Goal: Ask a question: Seek information or help from site administrators or community

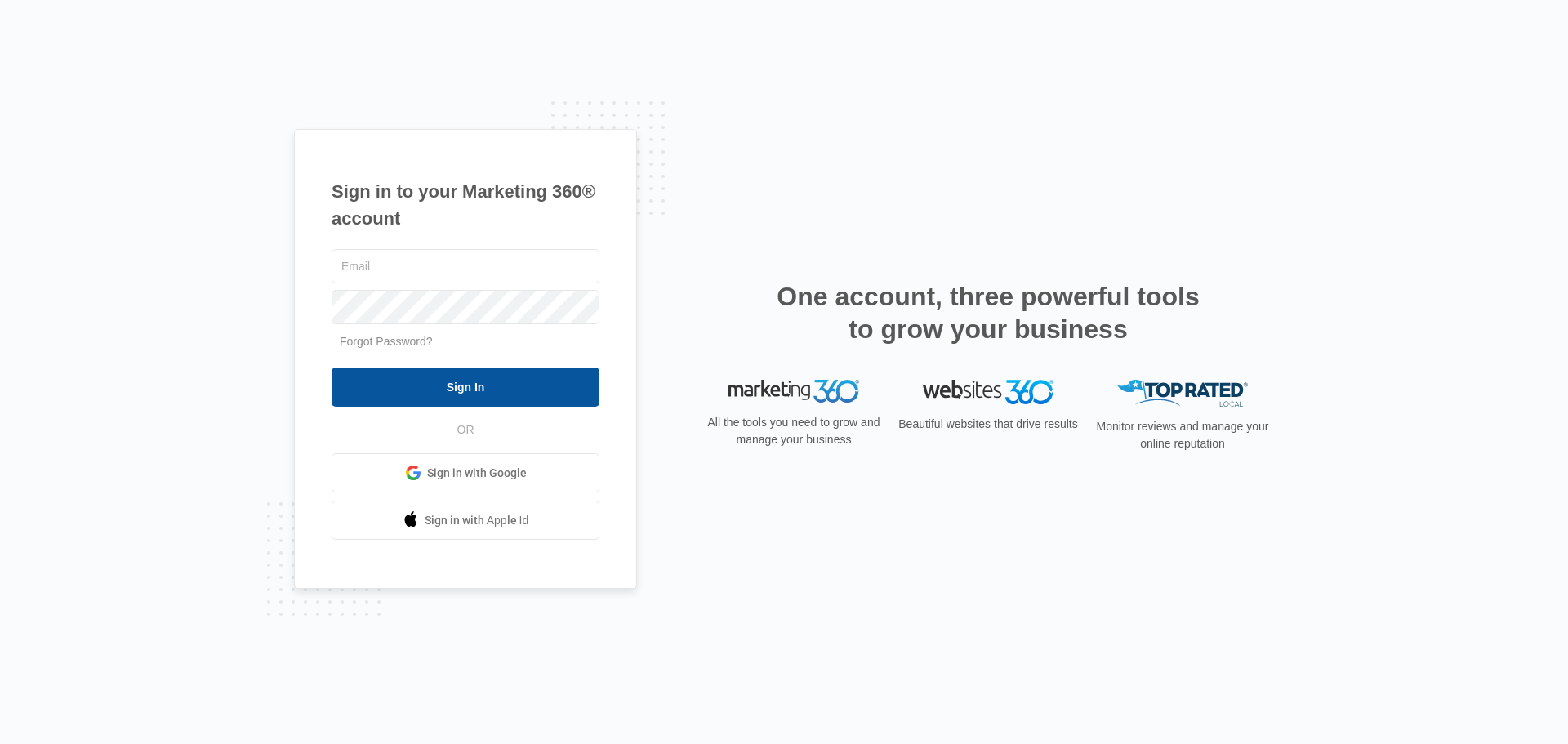
type input "[EMAIL_ADDRESS][DOMAIN_NAME]"
click at [495, 390] on input "Sign In" at bounding box center [465, 387] width 268 height 39
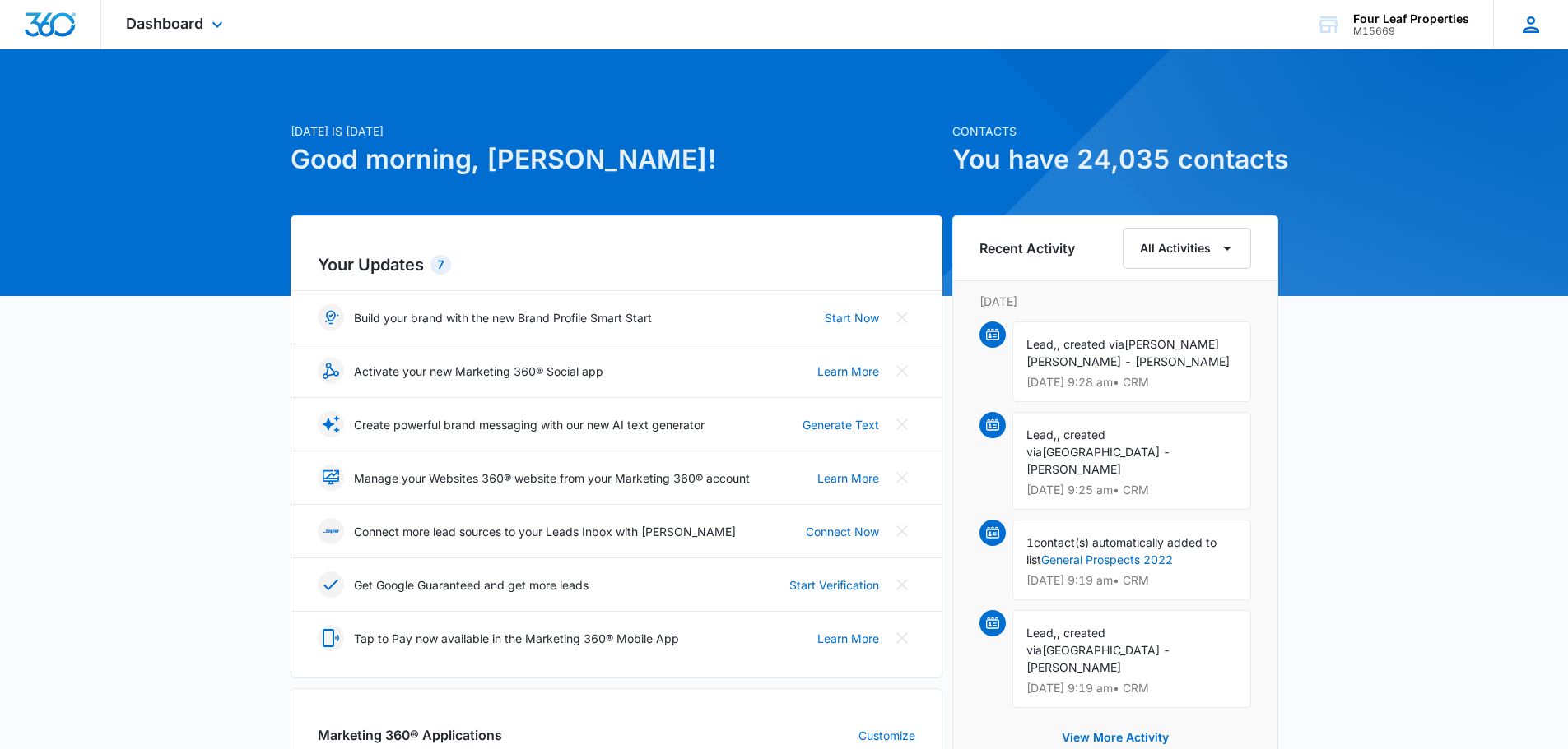
click at [1540, 20] on icon at bounding box center [1530, 24] width 24 height 24
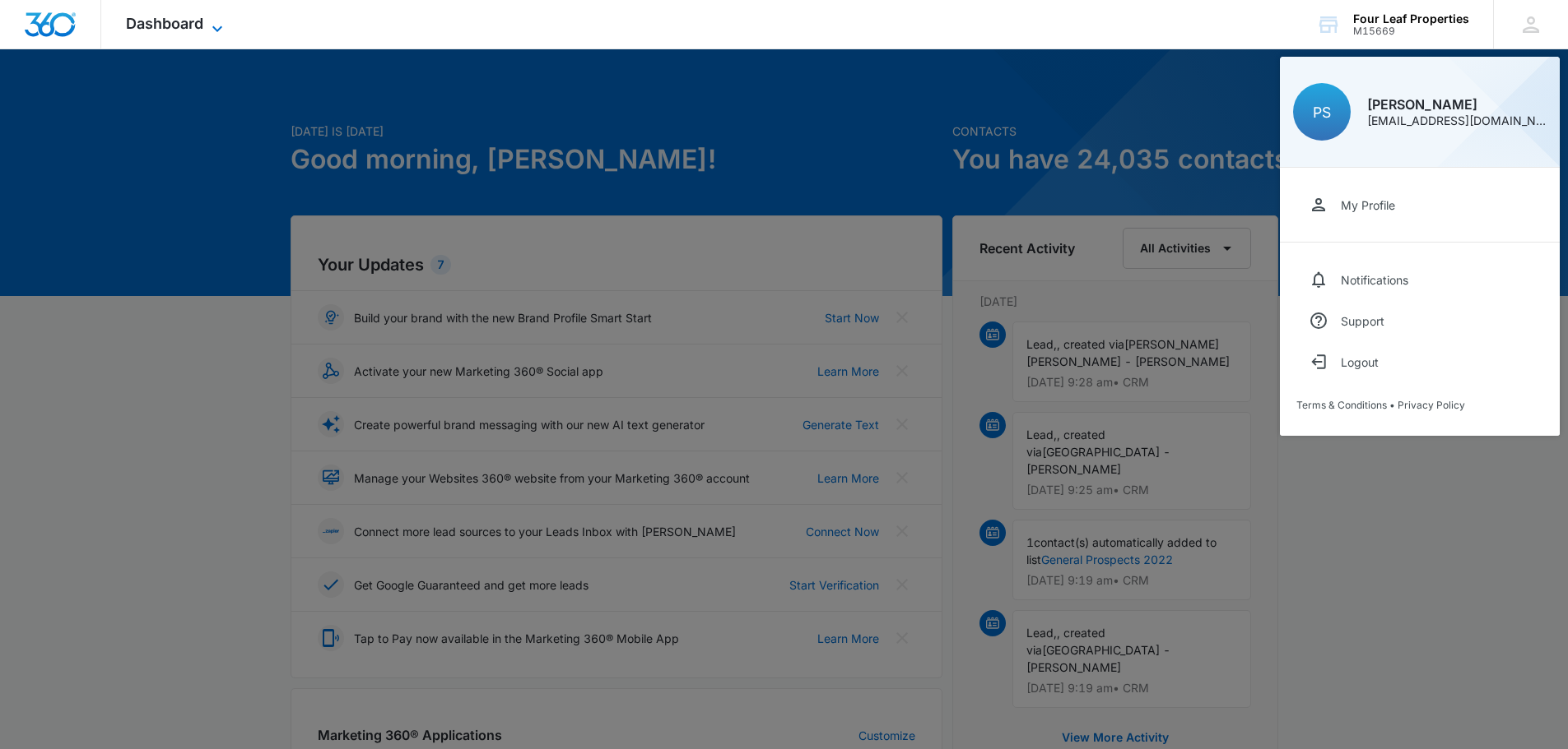
click at [161, 28] on span "Dashboard" at bounding box center [164, 24] width 77 height 17
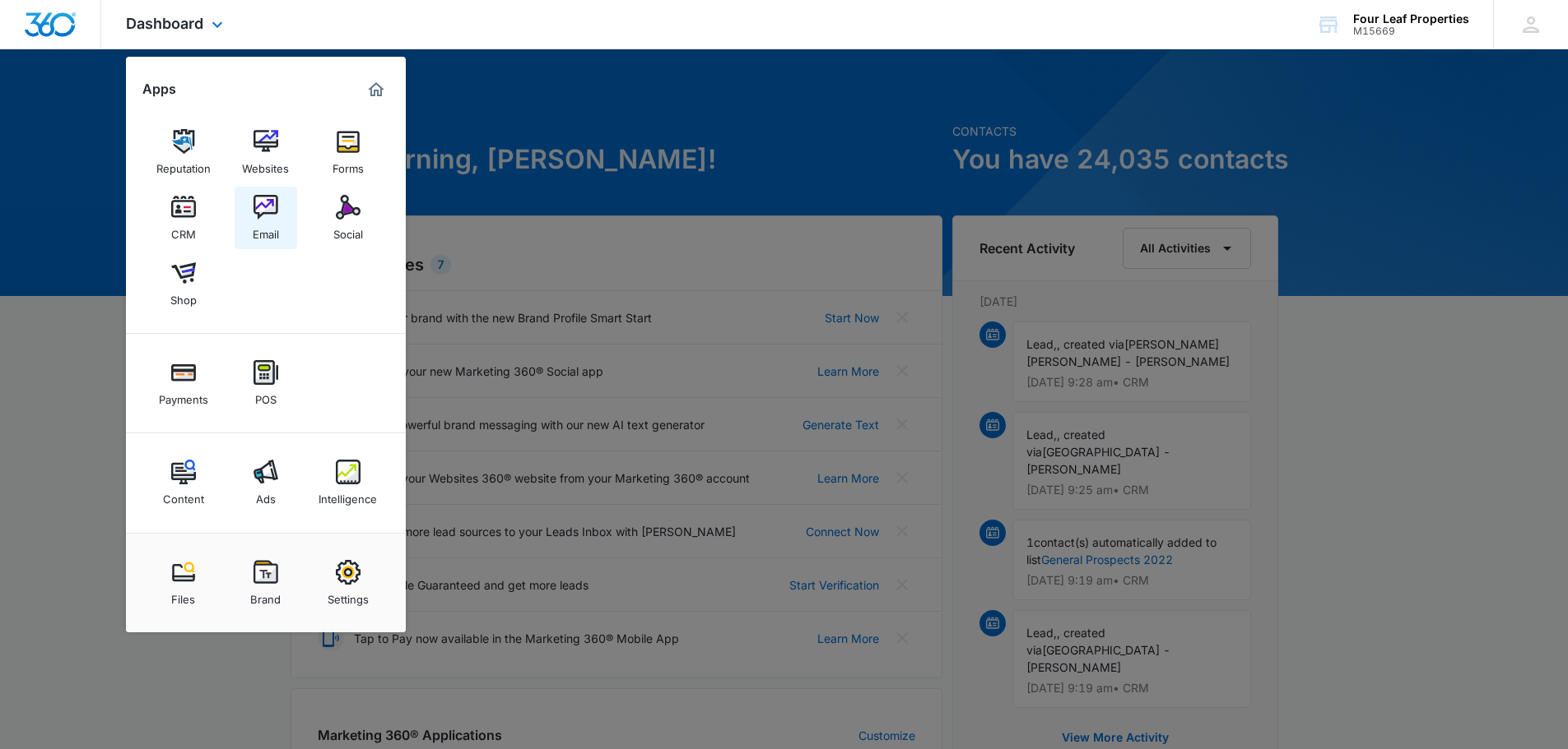
click at [256, 233] on div "Email" at bounding box center [266, 230] width 26 height 21
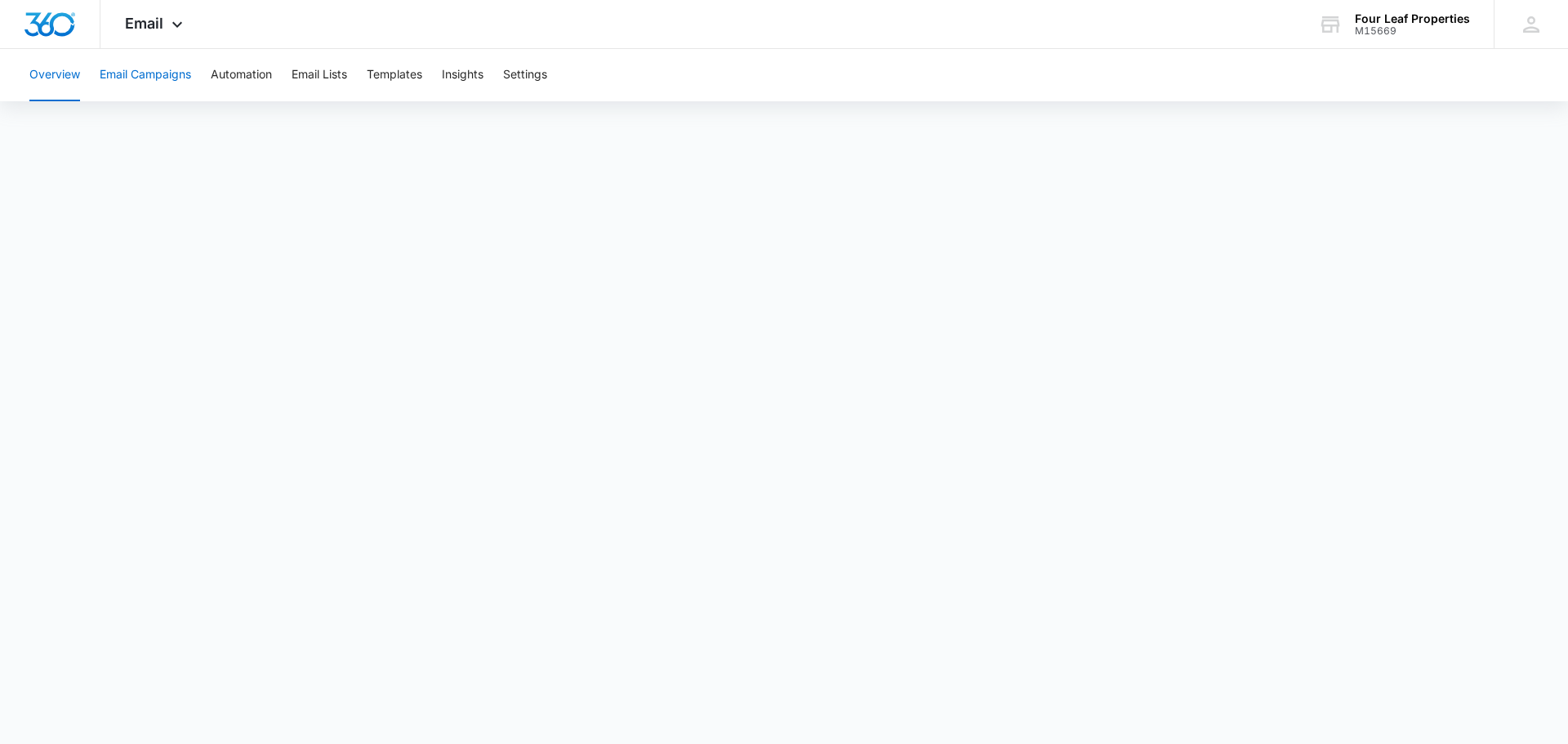
click at [173, 90] on button "Email Campaigns" at bounding box center [145, 75] width 91 height 52
click at [163, 28] on div "Email Apps Reputation Websites Forms CRM Email Social Shop Payments POS Content…" at bounding box center [156, 24] width 111 height 49
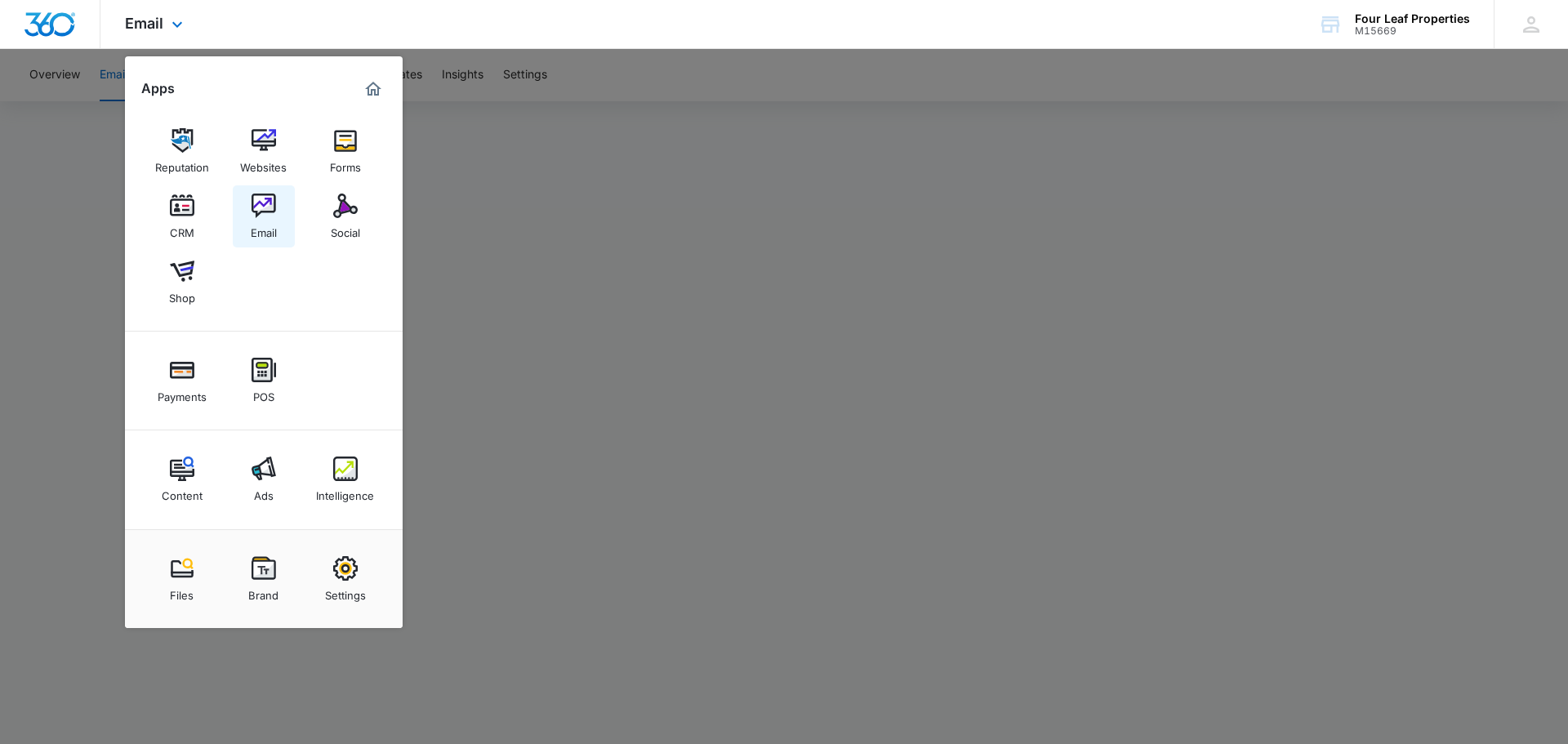
click at [257, 201] on img at bounding box center [264, 206] width 24 height 24
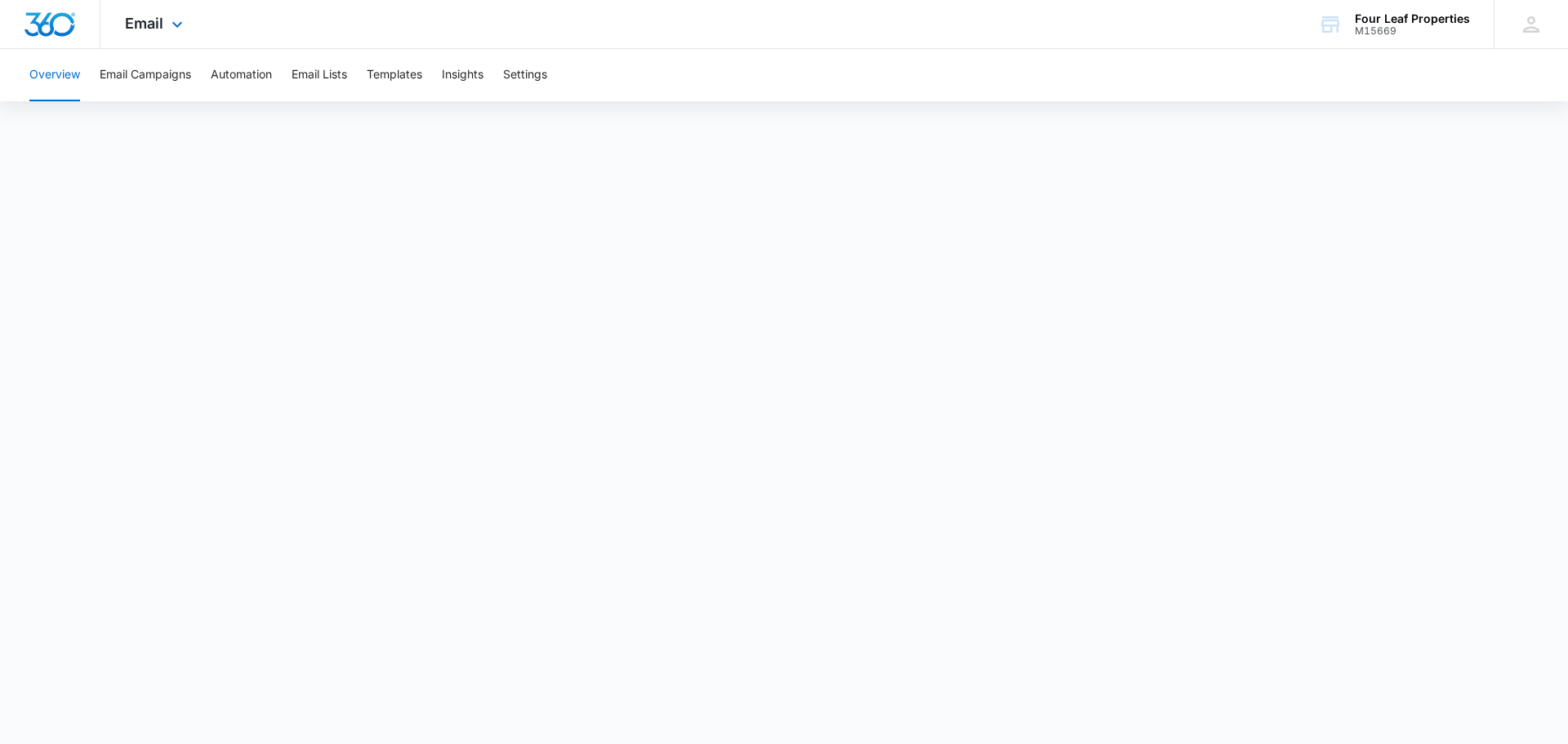
click at [165, 21] on div "Email Apps Reputation Websites Forms CRM Email Social Shop Payments POS Content…" at bounding box center [156, 24] width 111 height 49
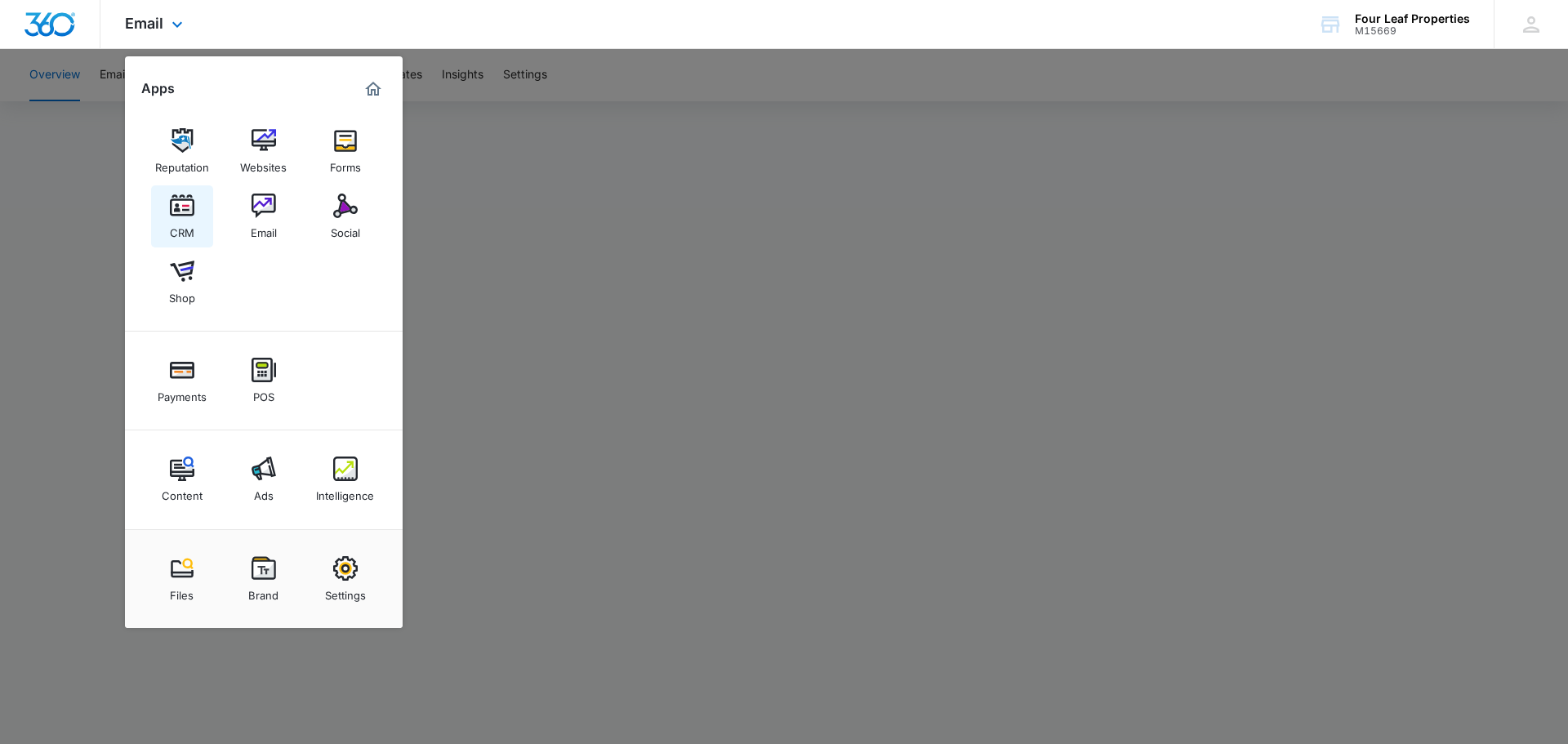
click at [201, 202] on link "CRM" at bounding box center [182, 217] width 62 height 63
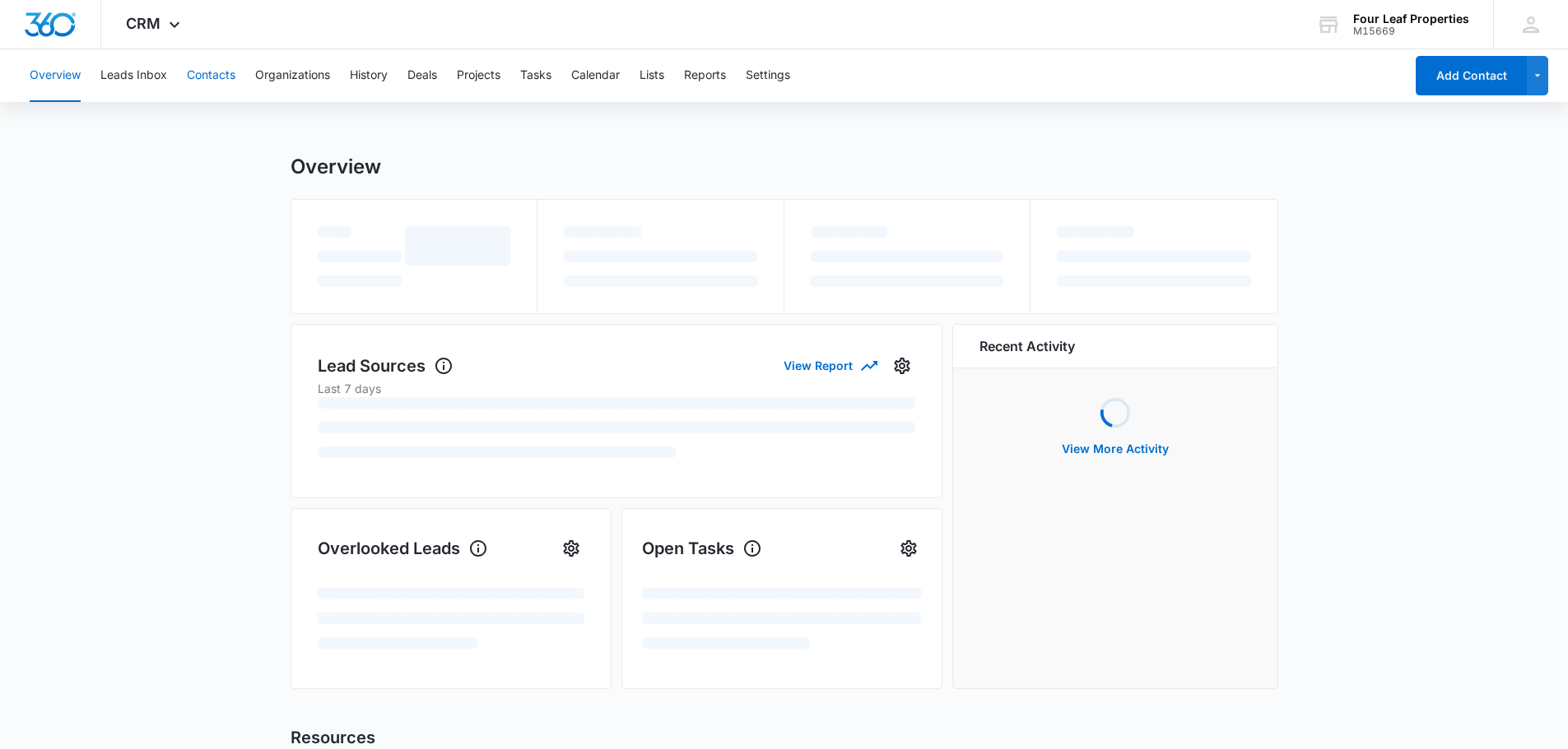
click at [199, 89] on button "Contacts" at bounding box center [212, 75] width 49 height 52
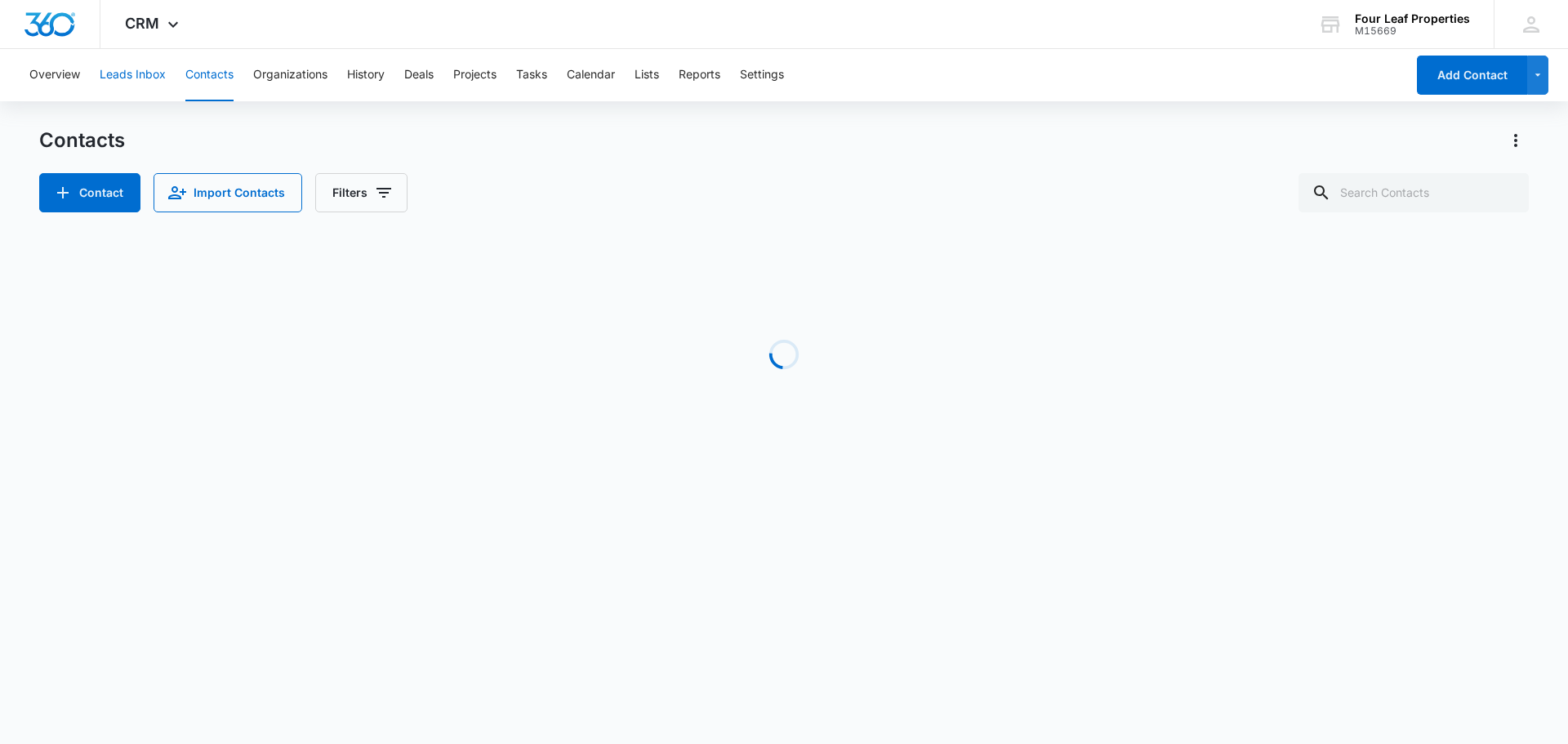
click at [160, 82] on button "Leads Inbox" at bounding box center [133, 75] width 66 height 52
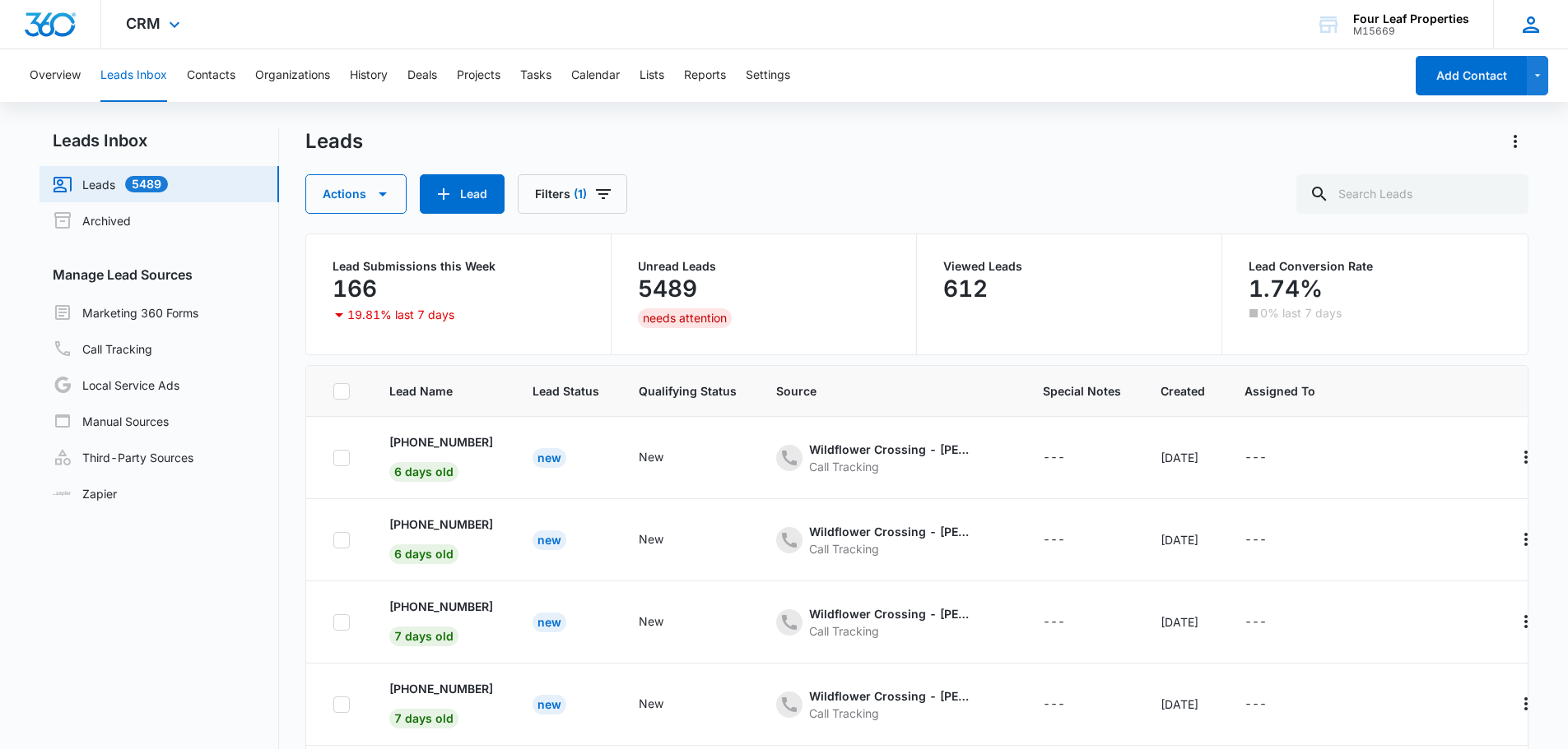
click at [1514, 21] on div "PS Paige Staerkel pstaerkel@fourleafprop.com My Profile Notifications Support L…" at bounding box center [1530, 24] width 75 height 49
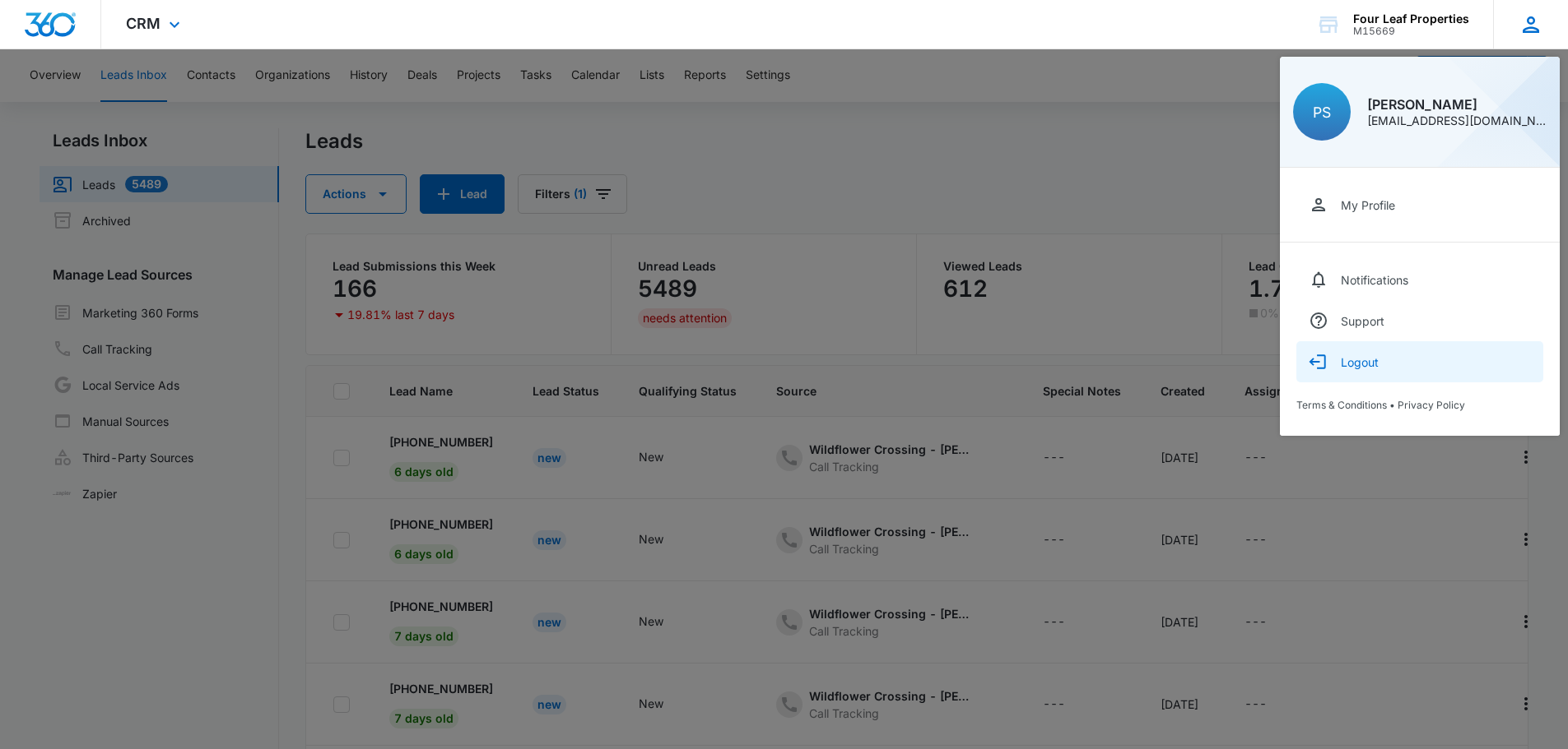
click at [1350, 356] on div "Logout" at bounding box center [1359, 363] width 38 height 14
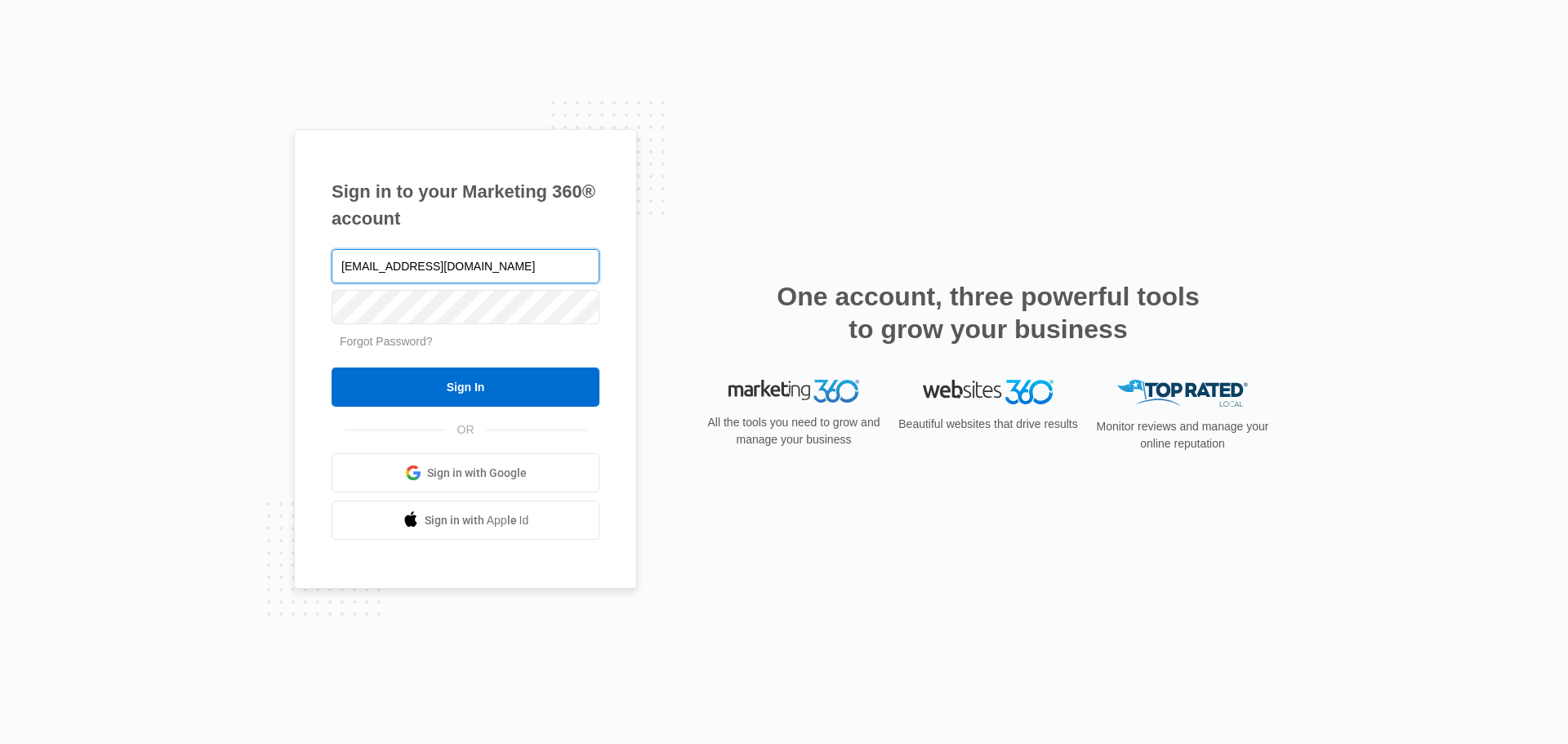
click at [410, 276] on input "[EMAIL_ADDRESS][DOMAIN_NAME]" at bounding box center [465, 267] width 268 height 35
click at [279, 282] on div "Sign in to your Marketing 360® account pstaerkel@fourleafprop.com Forgot Passwo…" at bounding box center [784, 372] width 1568 height 744
click at [382, 262] on input "[EMAIL_ADDRESS][DOMAIN_NAME]" at bounding box center [465, 267] width 268 height 35
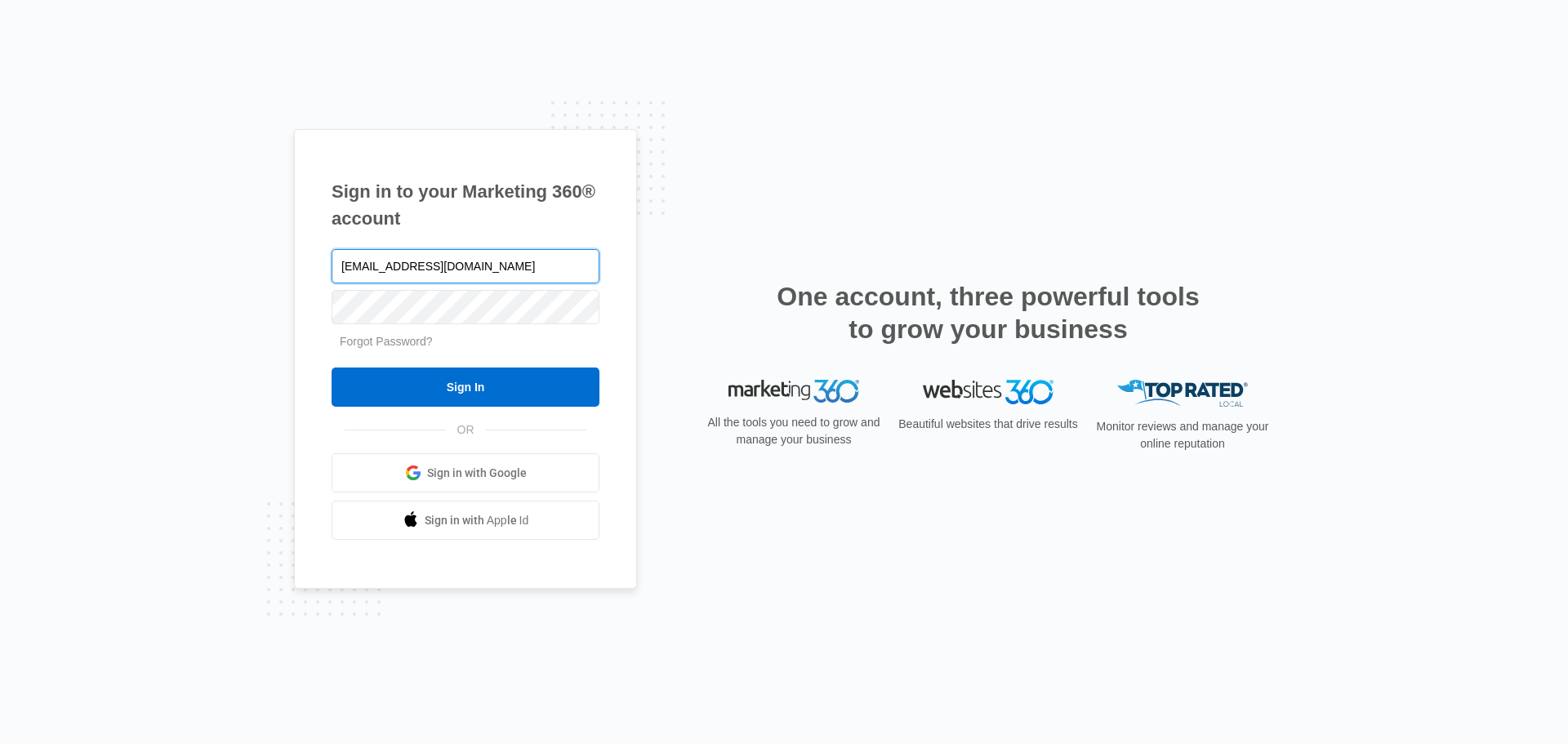
click at [382, 262] on input "[EMAIL_ADDRESS][DOMAIN_NAME]" at bounding box center [465, 267] width 268 height 35
type input "bbanks@fourleafprop.com"
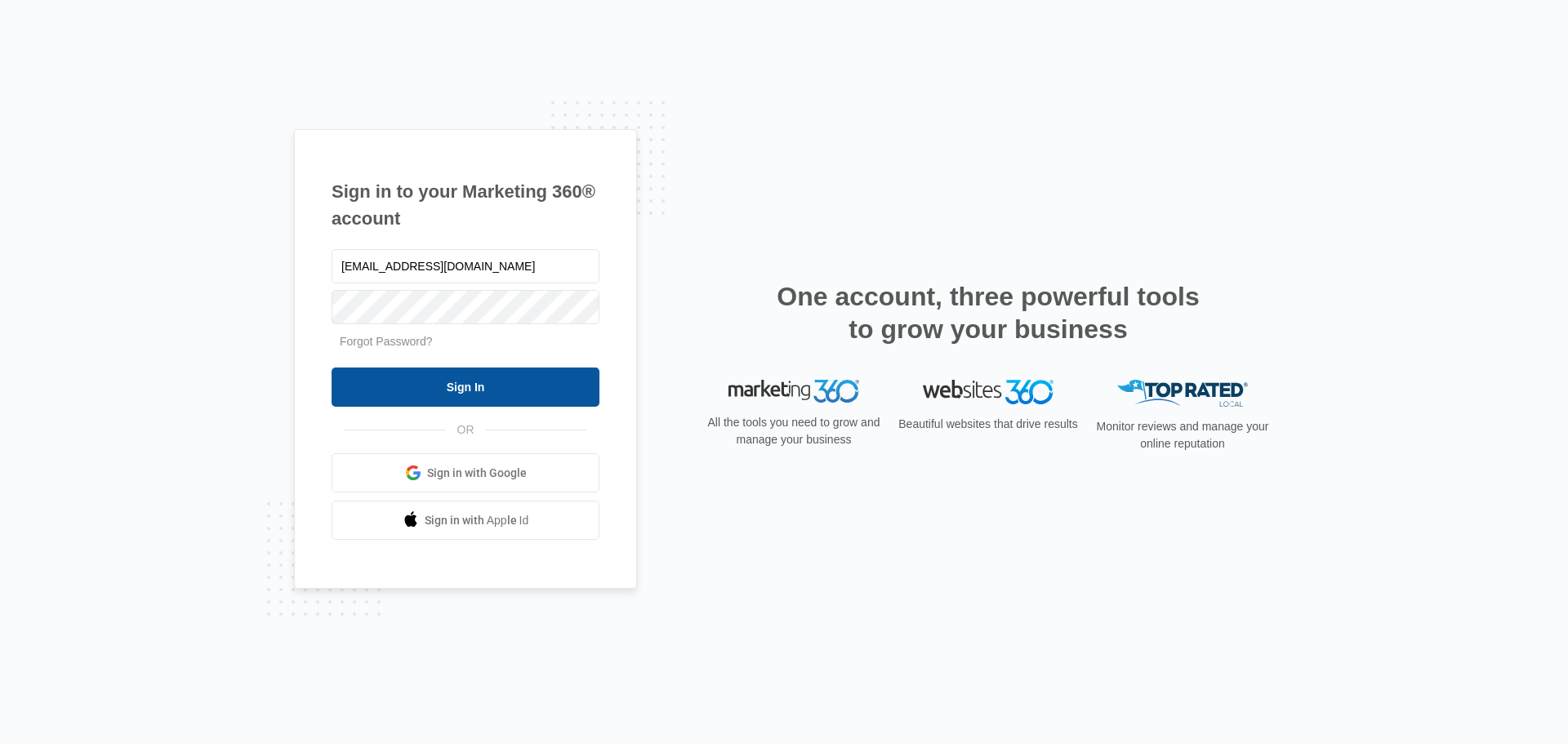
click at [364, 384] on input "Sign In" at bounding box center [465, 387] width 268 height 39
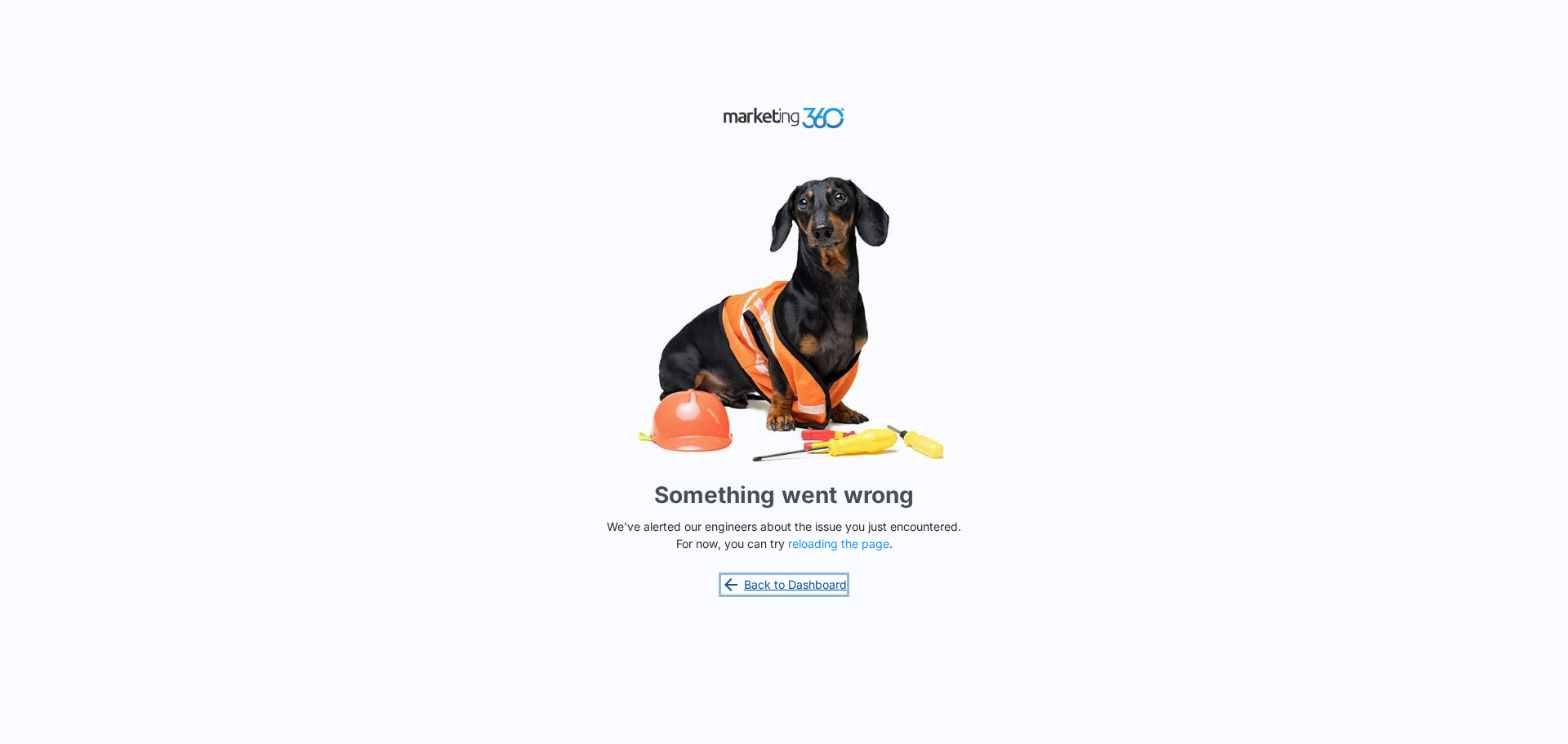
click at [817, 576] on link "Back to Dashboard" at bounding box center [784, 585] width 126 height 20
click at [808, 588] on link "Back to Dashboard" at bounding box center [784, 585] width 126 height 20
click at [791, 115] on img at bounding box center [784, 118] width 122 height 29
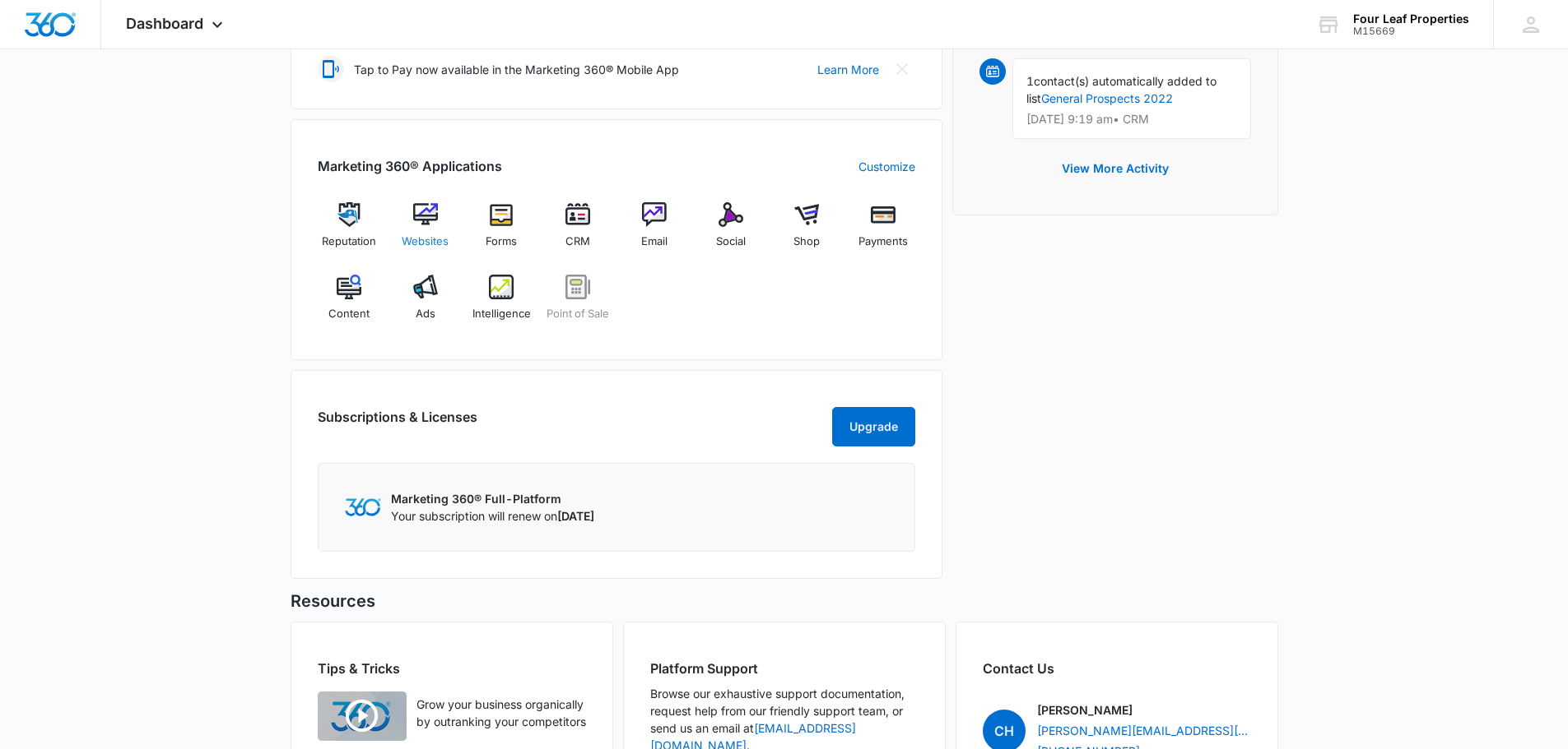
scroll to position [730, 0]
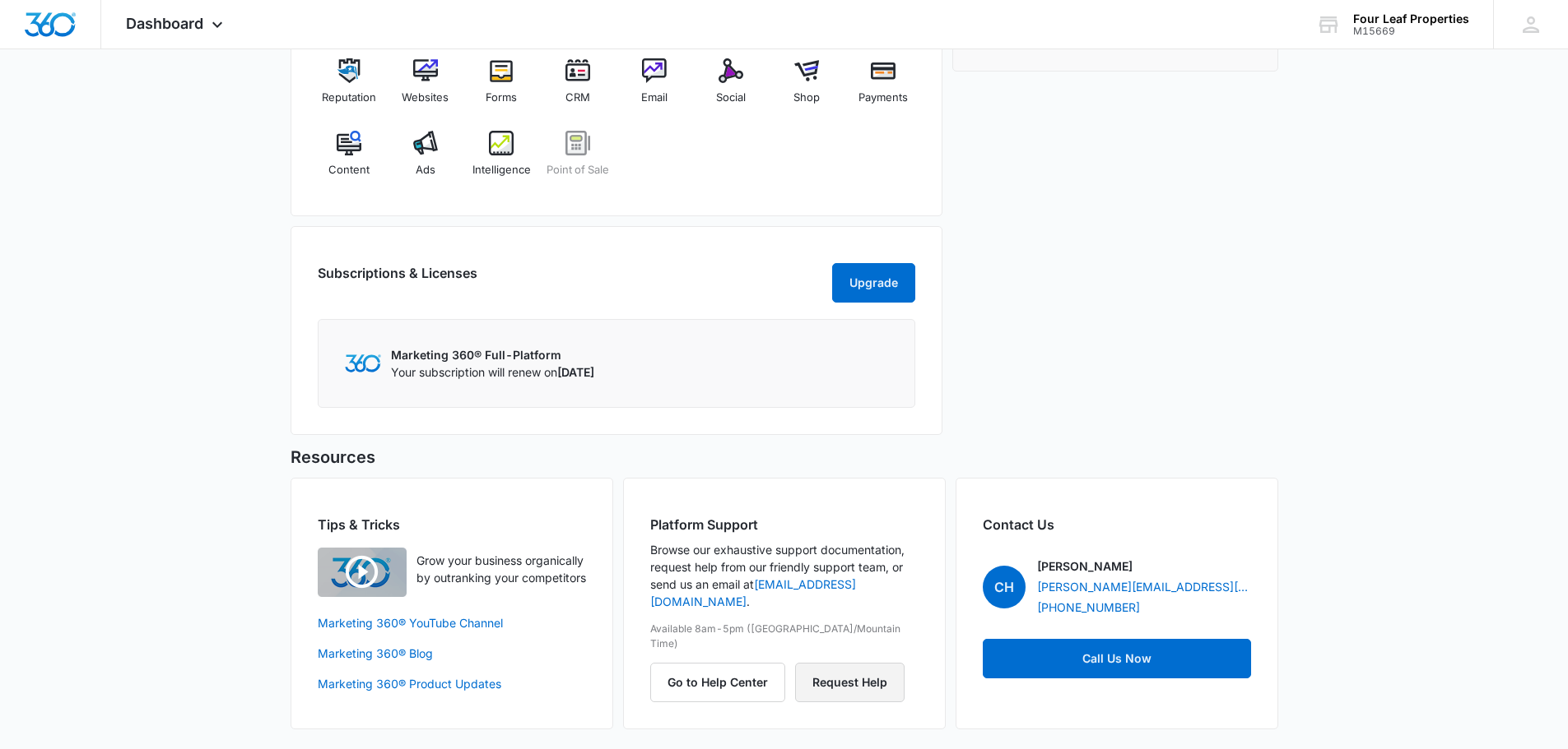
click at [853, 663] on button "Request Help" at bounding box center [849, 683] width 109 height 39
